Goal: Task Accomplishment & Management: Complete application form

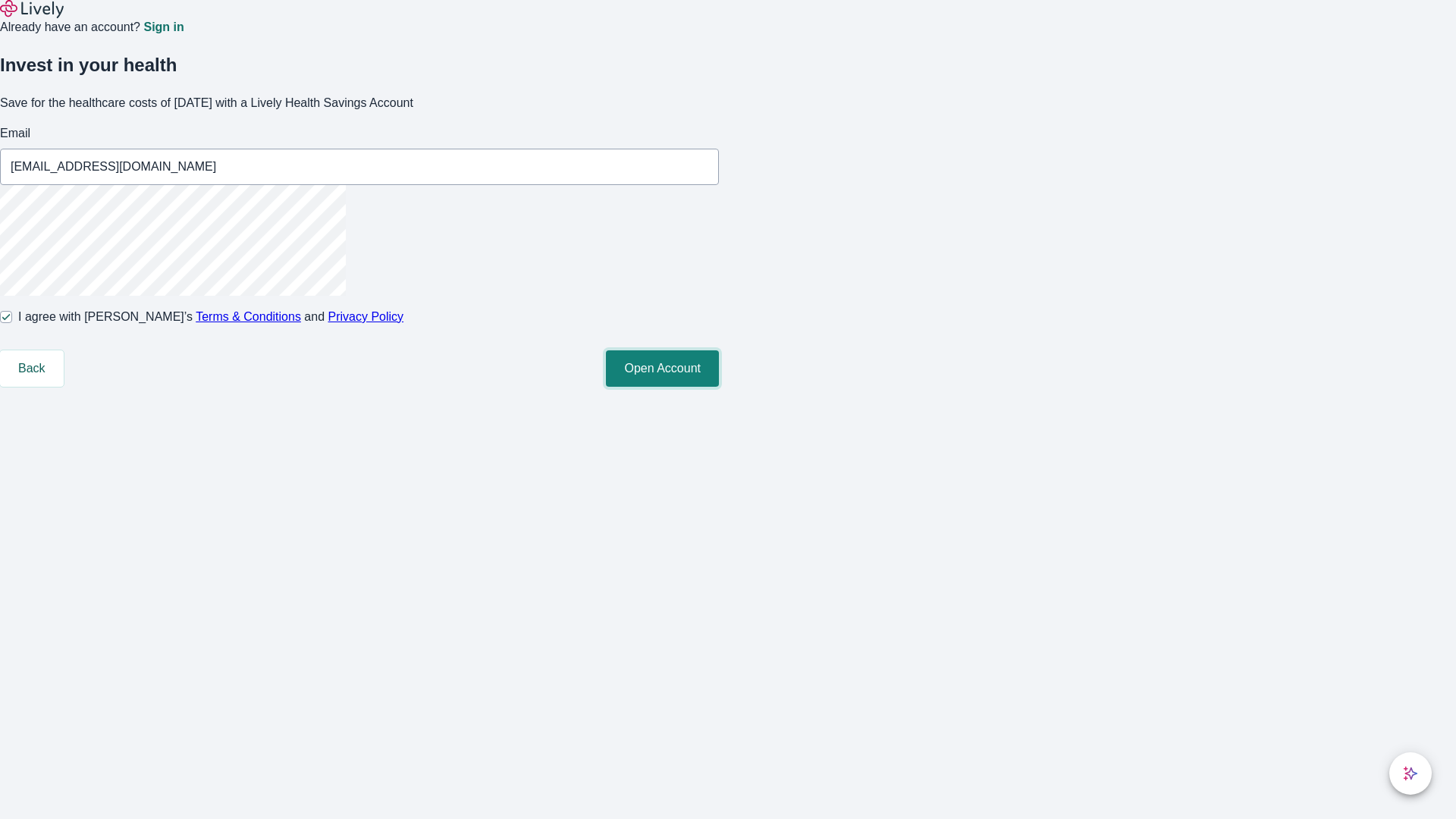
click at [718, 387] on button "Open Account" at bounding box center [662, 369] width 113 height 37
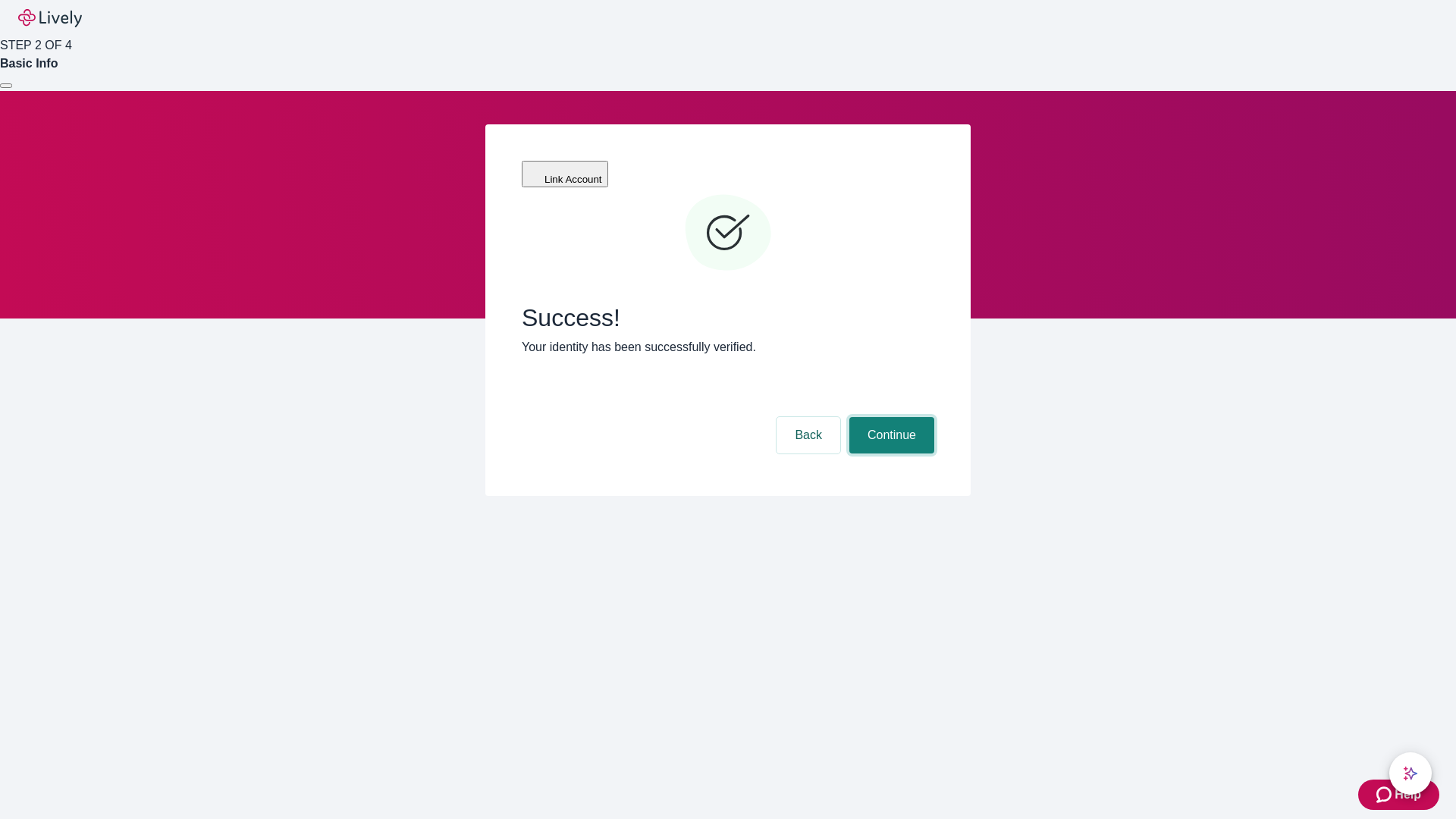
click at [889, 417] on button "Continue" at bounding box center [892, 435] width 85 height 37
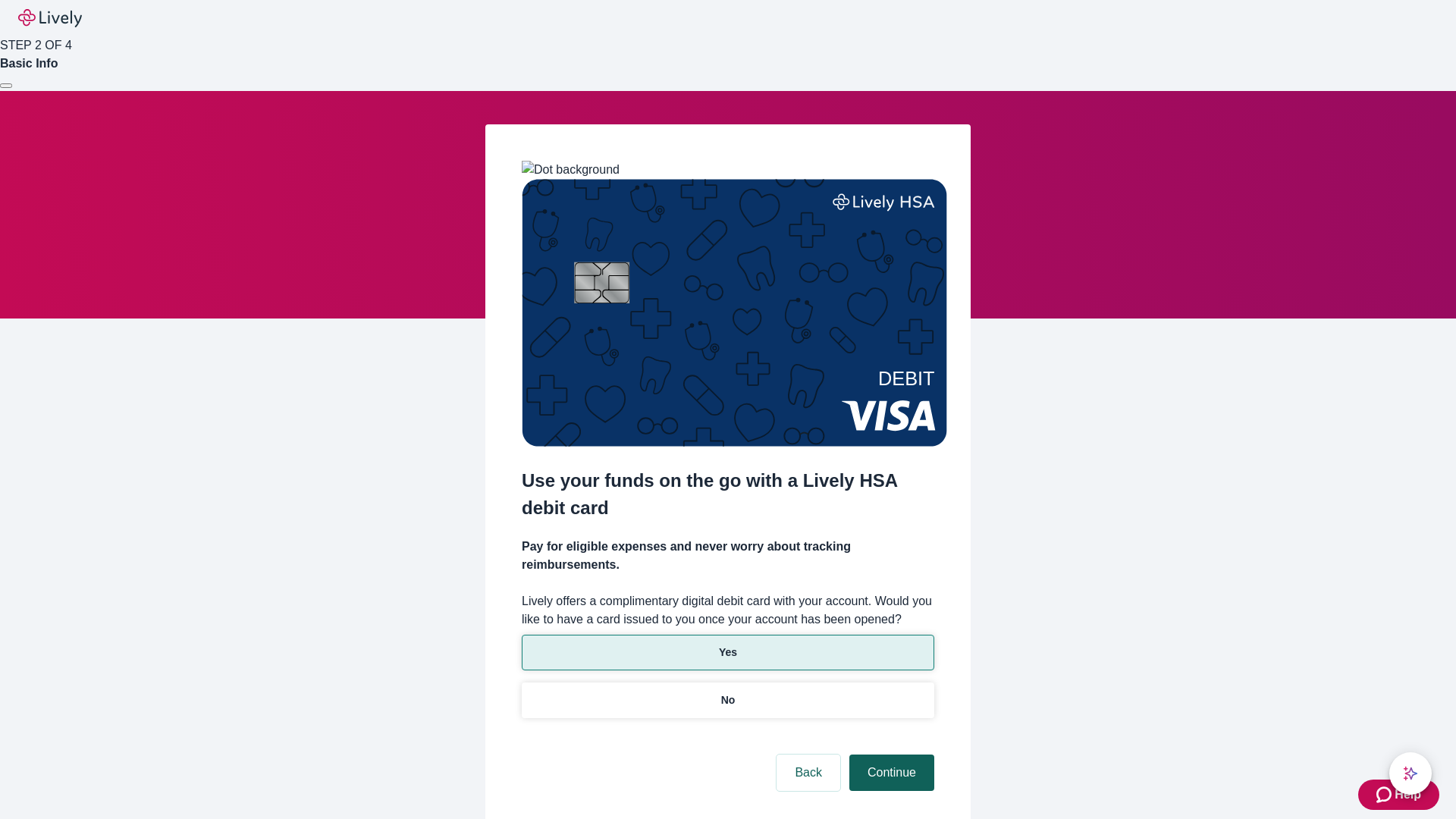
click at [727, 645] on p "Yes" at bounding box center [727, 653] width 18 height 16
click at [889, 755] on button "Continue" at bounding box center [892, 773] width 85 height 37
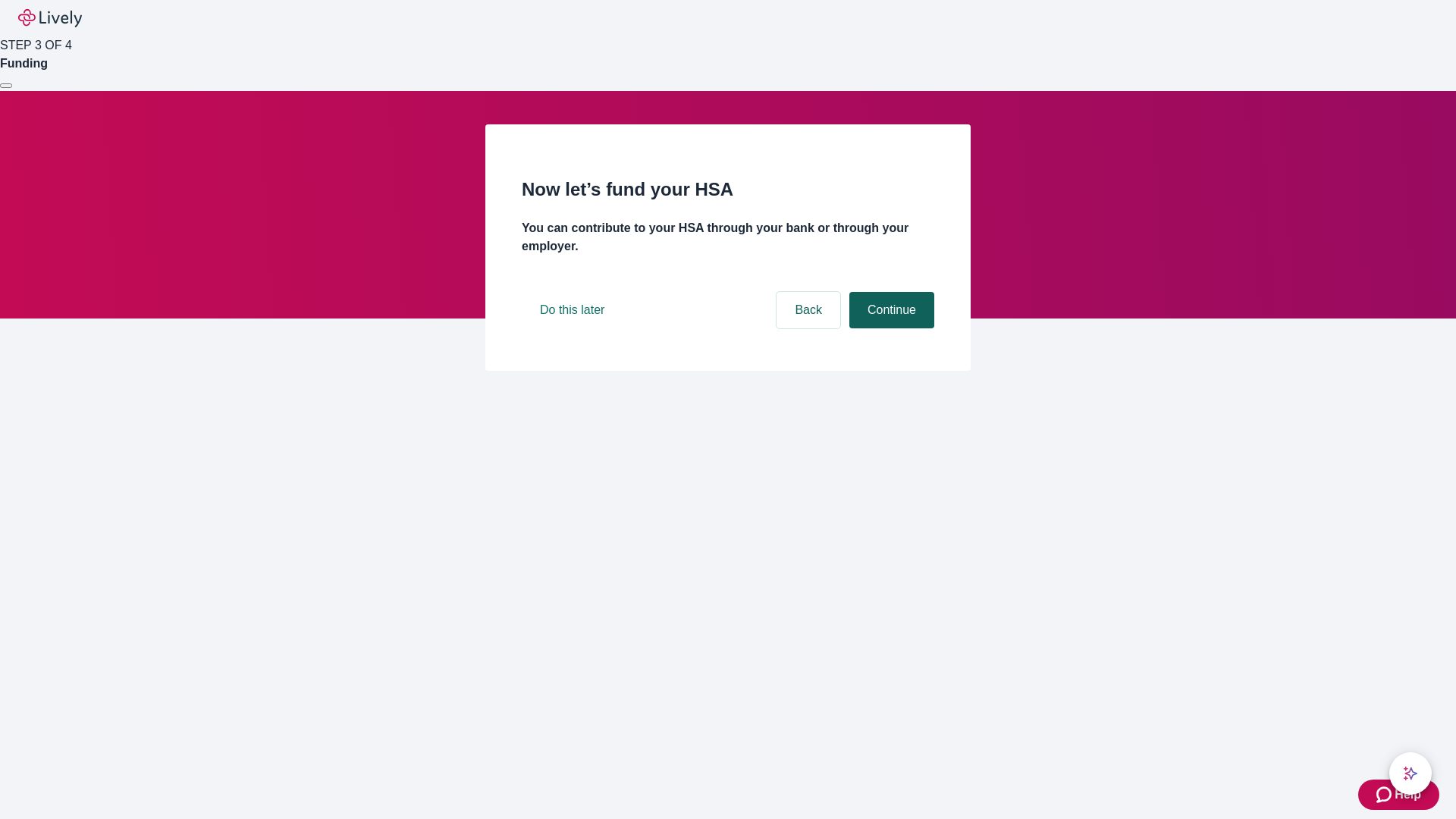
click at [889, 329] on button "Continue" at bounding box center [892, 311] width 85 height 37
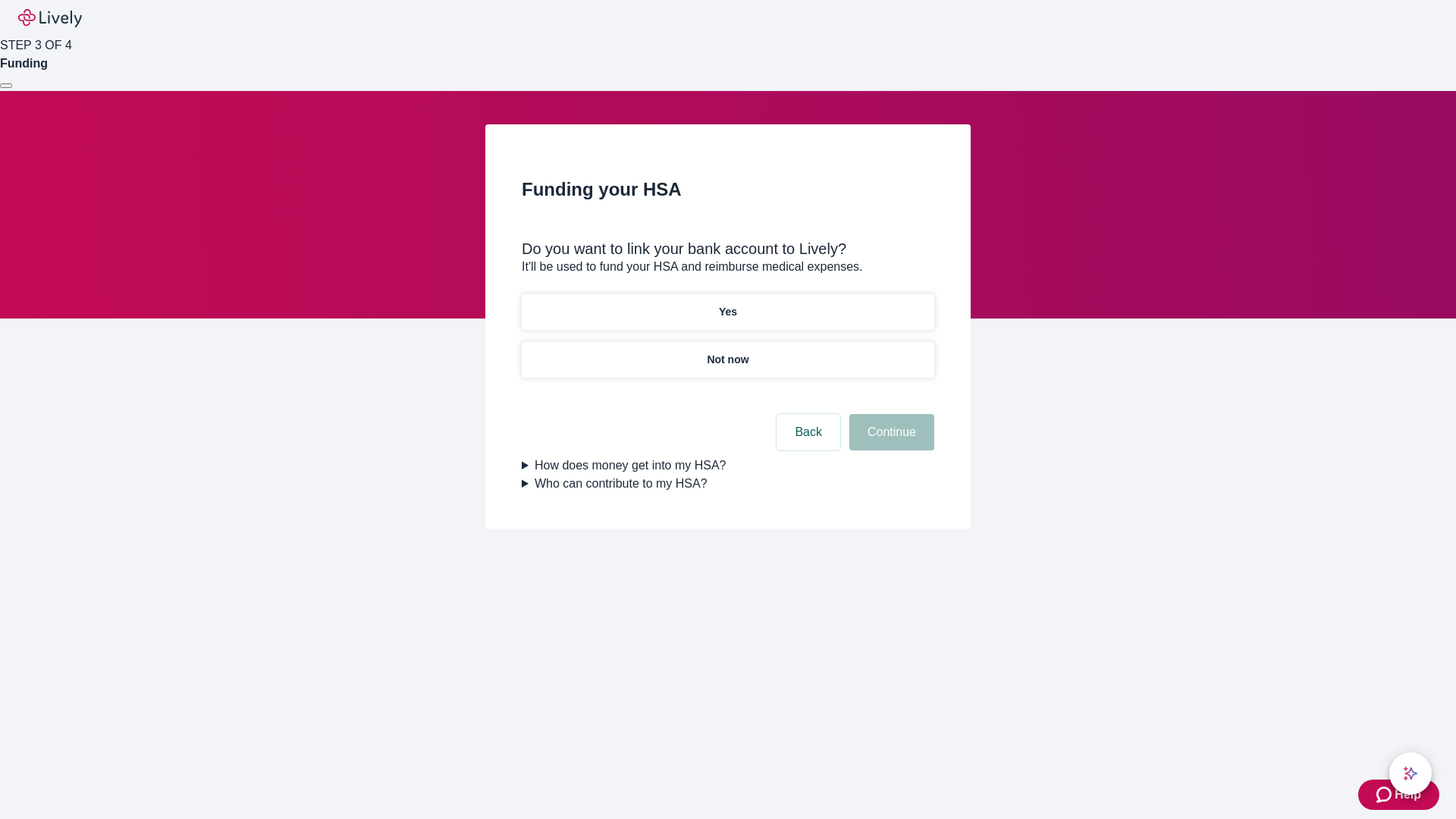
click at [727, 352] on p "Not now" at bounding box center [727, 360] width 42 height 16
click at [889, 442] on button "Continue" at bounding box center [892, 432] width 85 height 37
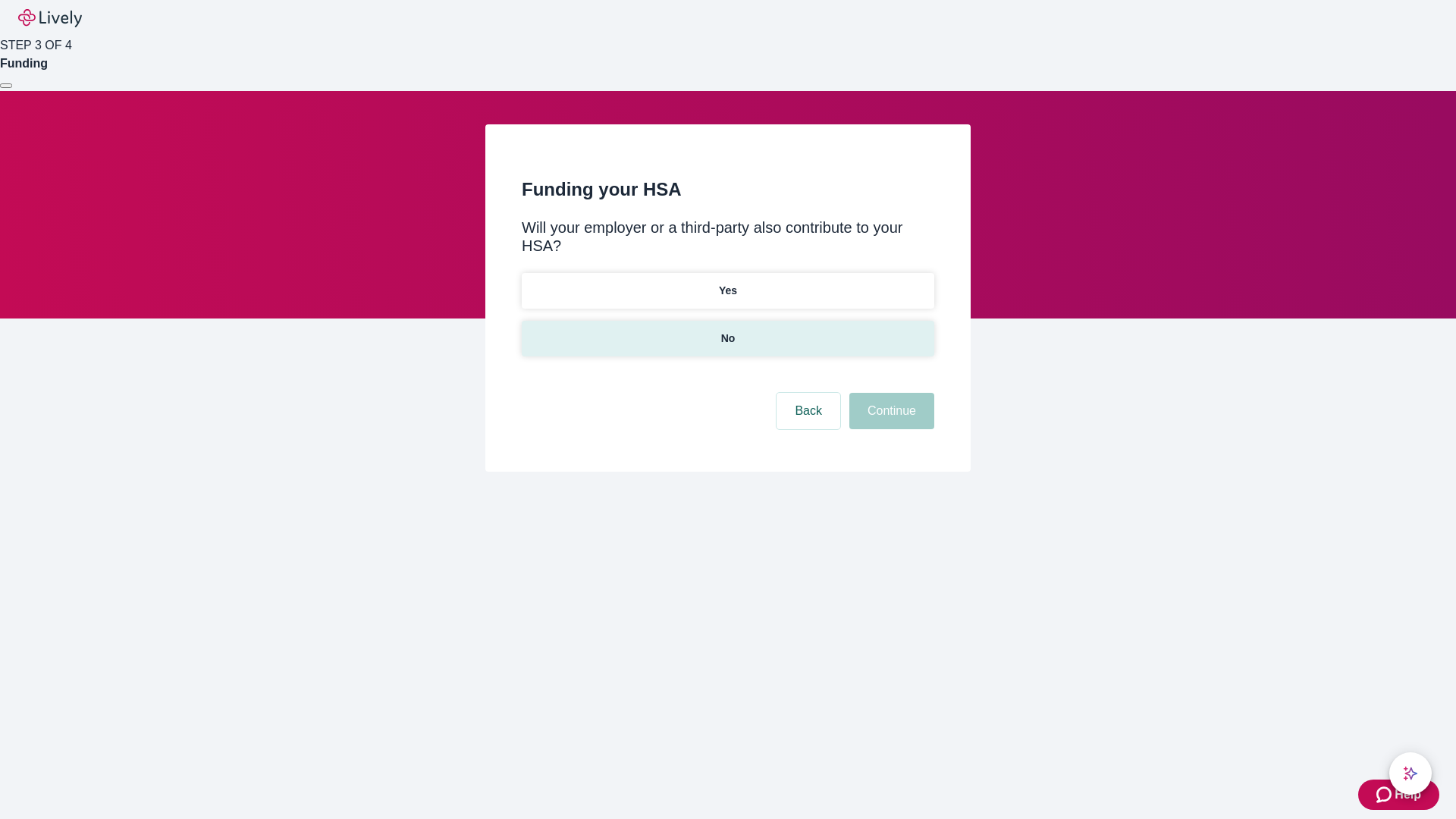
click at [727, 330] on p "No" at bounding box center [728, 338] width 14 height 16
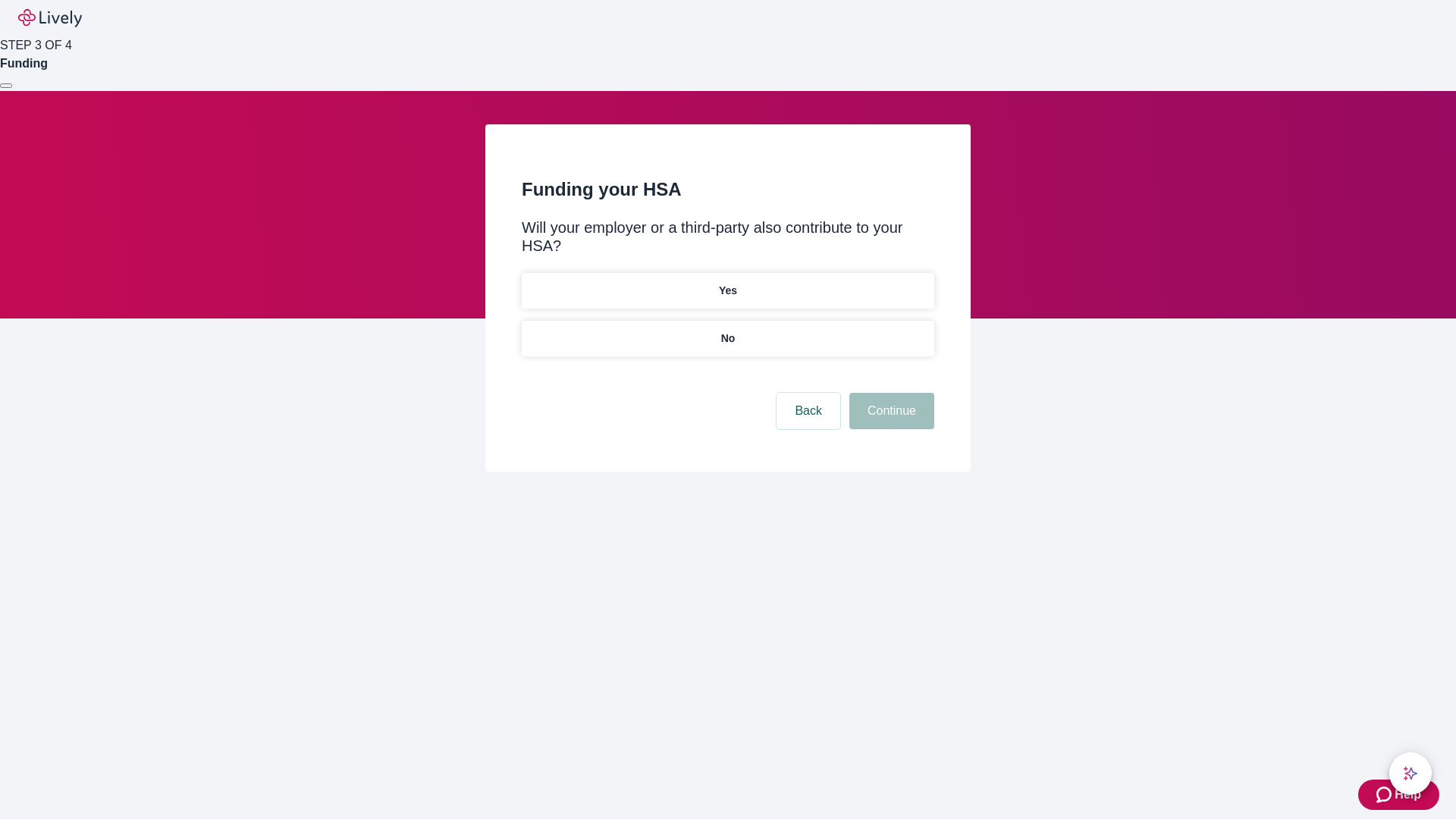
click at [889, 393] on button "Continue" at bounding box center [892, 411] width 85 height 37
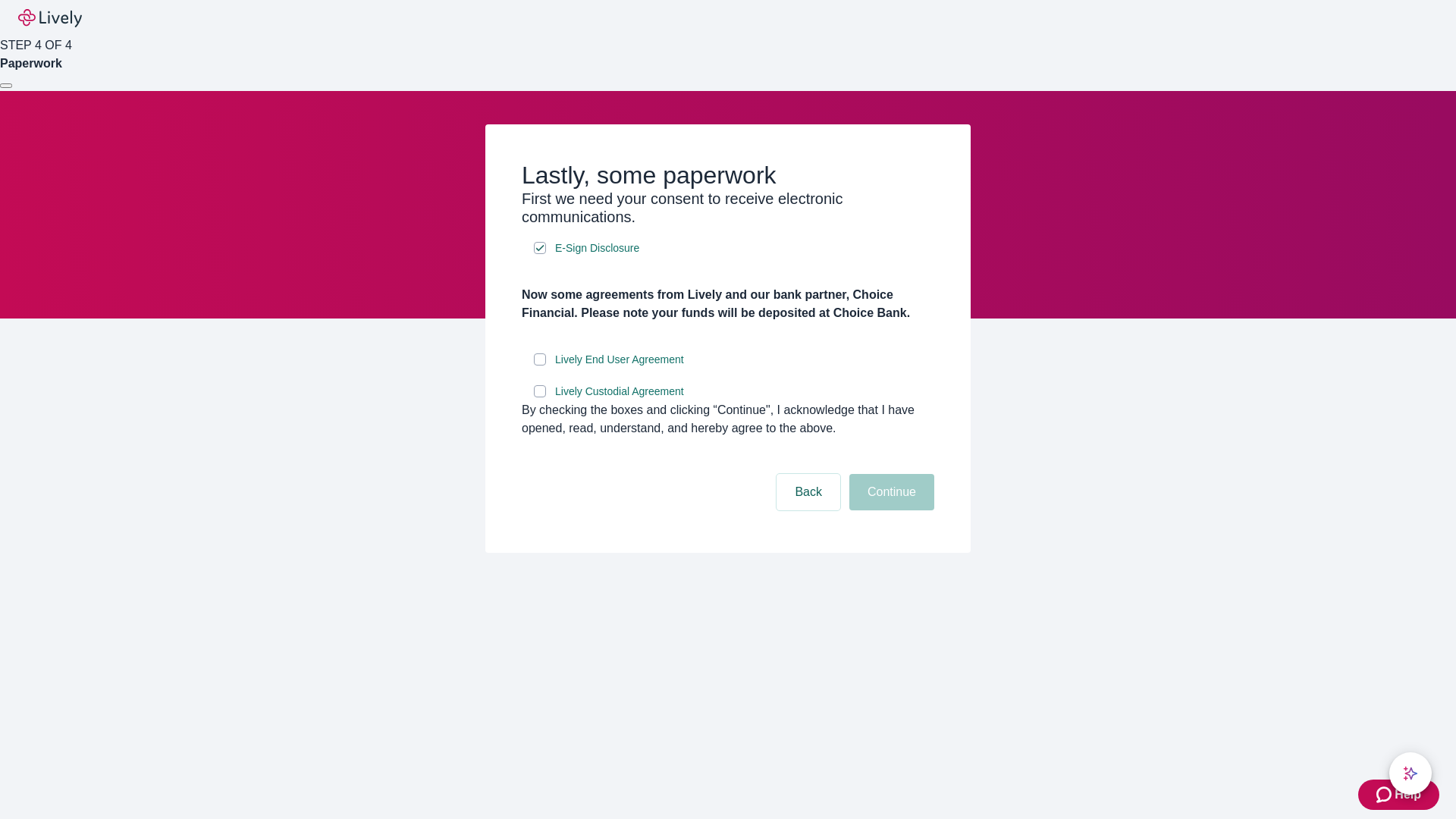
click at [540, 365] on input "Lively End User Agreement" at bounding box center [539, 359] width 12 height 12
checkbox input "true"
click at [540, 397] on input "Lively Custodial Agreement" at bounding box center [539, 391] width 12 height 12
checkbox input "true"
click at [889, 511] on button "Continue" at bounding box center [892, 493] width 85 height 37
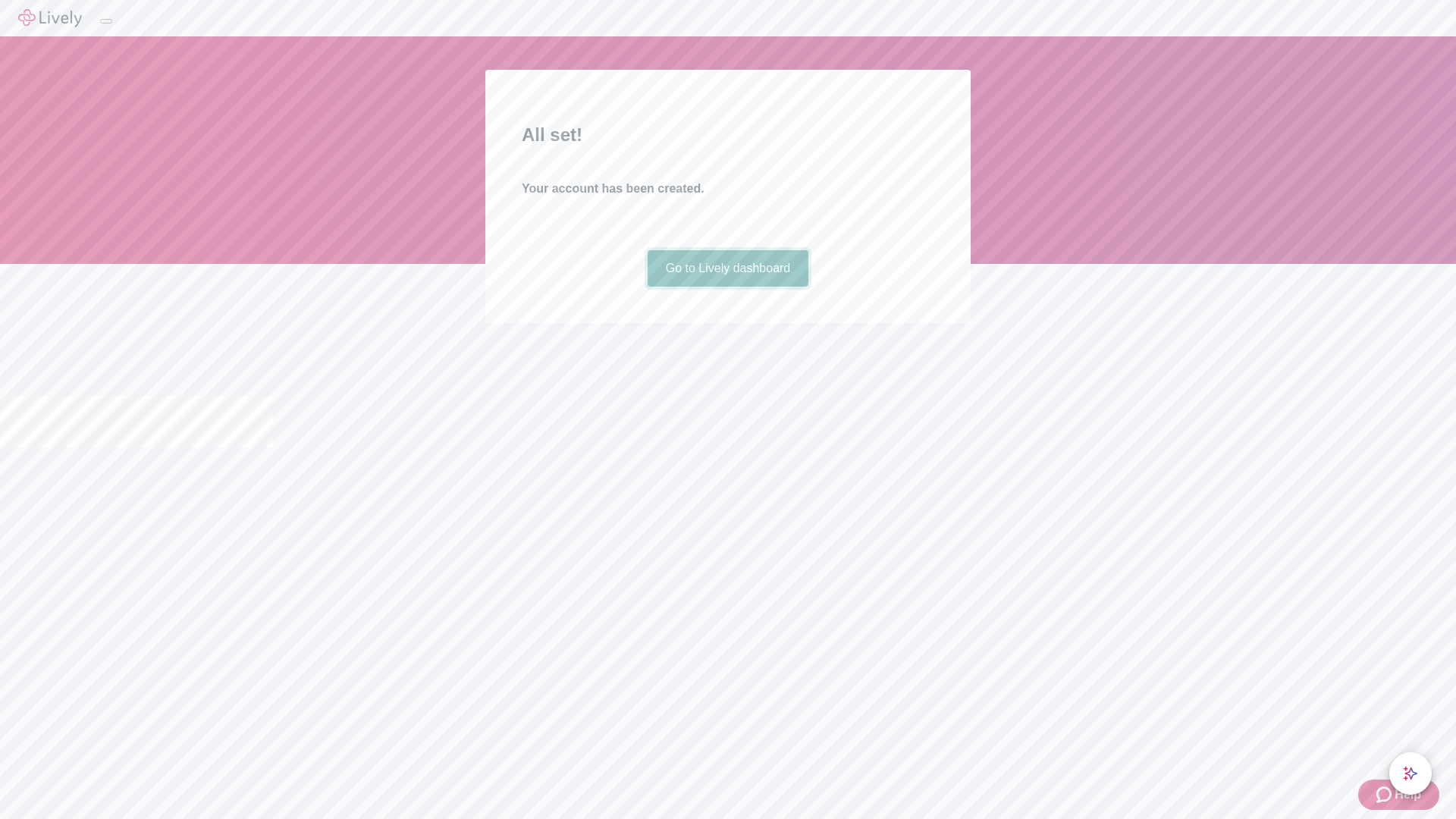
click at [727, 287] on link "Go to Lively dashboard" at bounding box center [728, 268] width 161 height 37
